Goal: Task Accomplishment & Management: Manage account settings

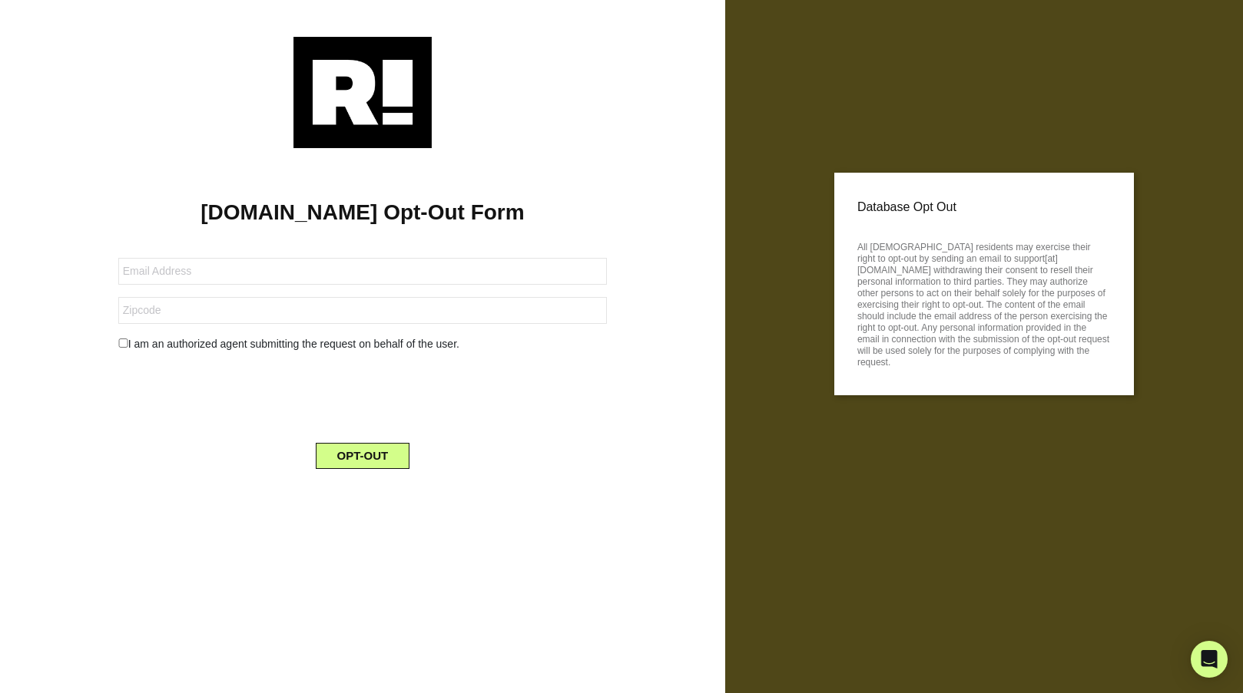
click at [966, 432] on div "Database Opt Out All [DEMOGRAPHIC_DATA] residents may exercise their right to o…" at bounding box center [984, 346] width 518 height 693
click at [935, 207] on p "Database Opt Out" at bounding box center [983, 207] width 253 height 23
click at [928, 209] on p "Database Opt Out" at bounding box center [983, 207] width 253 height 23
click at [891, 213] on p "Database Opt Out" at bounding box center [983, 207] width 253 height 23
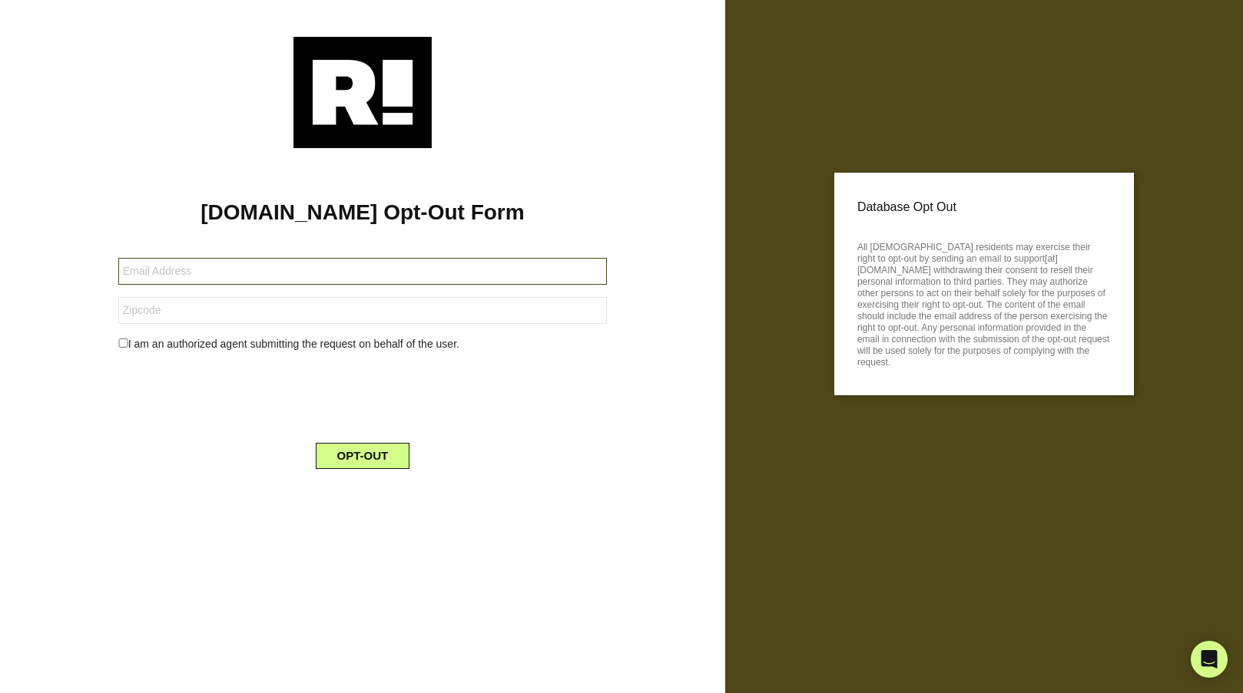
click at [139, 272] on input "text" at bounding box center [362, 271] width 488 height 27
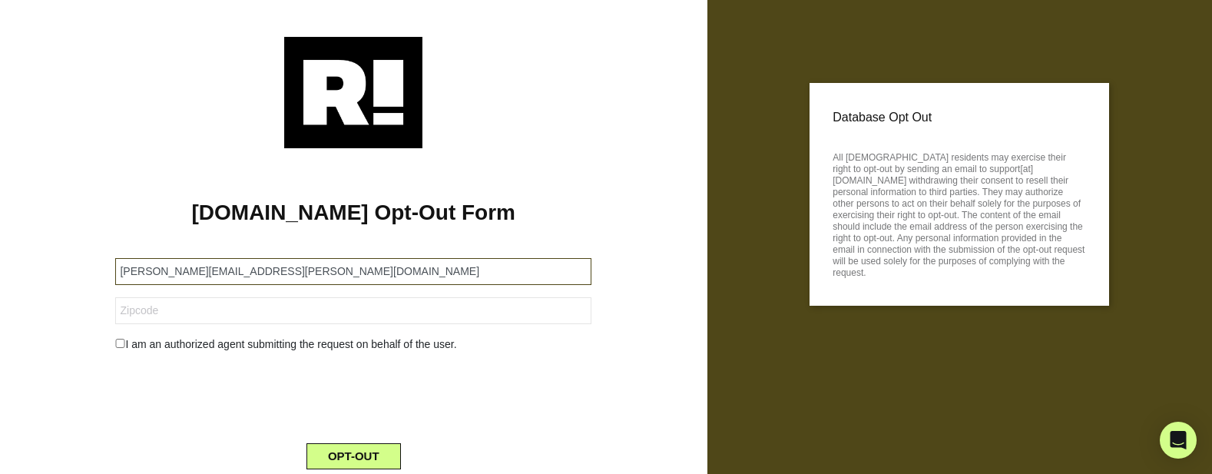
type input "shirley.meibos@mail.com"
click at [155, 310] on input "text" at bounding box center [353, 310] width 476 height 27
type input "72560"
click at [359, 454] on button "OPT-OUT" at bounding box center [353, 456] width 94 height 26
